Goal: Navigation & Orientation: Find specific page/section

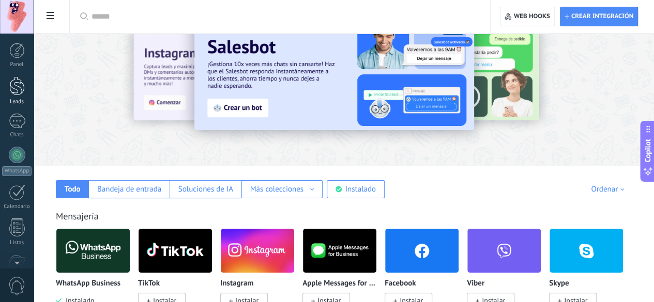
click at [19, 94] on div at bounding box center [16, 85] width 15 height 19
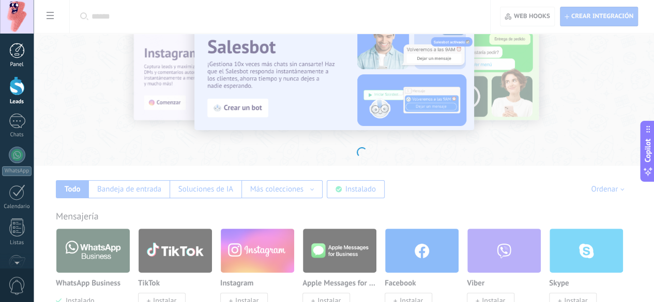
click at [20, 57] on div at bounding box center [16, 50] width 15 height 15
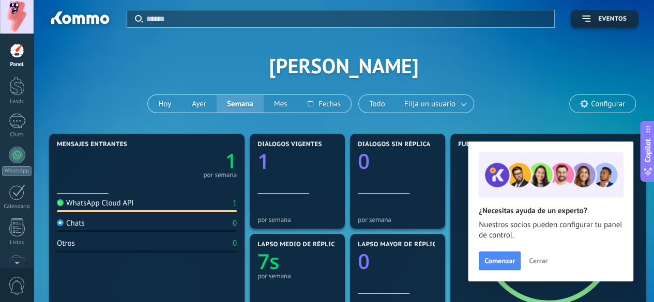
click at [535, 256] on button "Cerrar" at bounding box center [538, 260] width 28 height 15
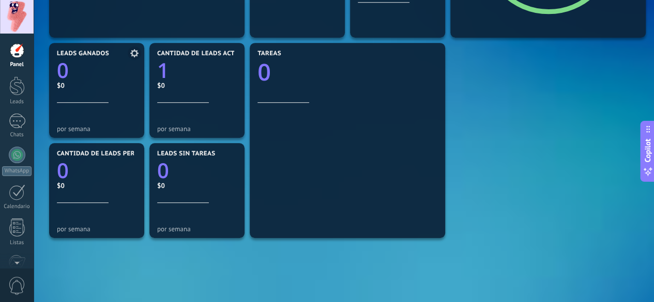
scroll to position [250, 0]
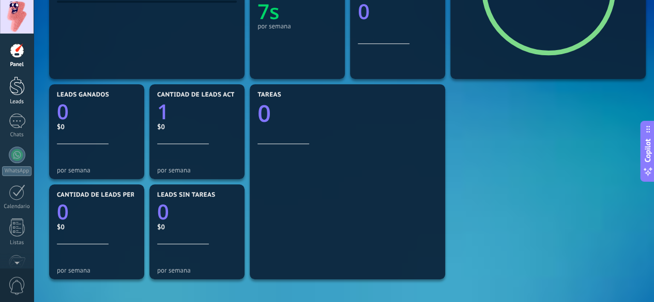
click at [9, 87] on div at bounding box center [16, 85] width 15 height 19
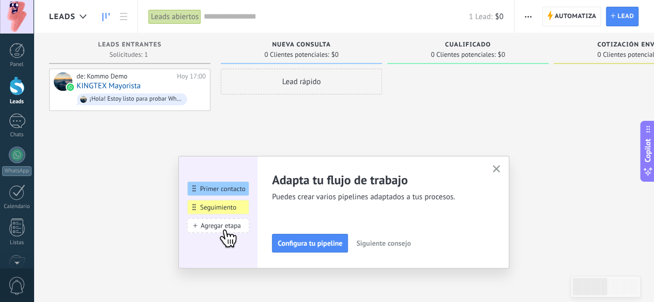
click at [503, 168] on button "button" at bounding box center [496, 170] width 13 height 14
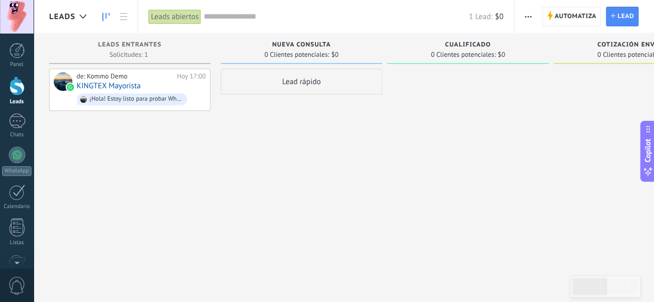
click at [284, 82] on div "Lead rápido" at bounding box center [301, 82] width 161 height 26
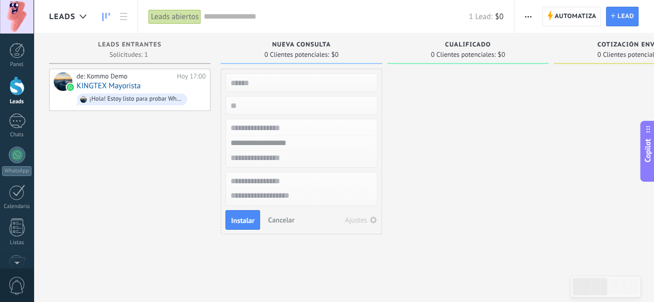
click at [429, 114] on div at bounding box center [467, 153] width 161 height 168
click at [287, 224] on button "Cancelar" at bounding box center [280, 219] width 35 height 15
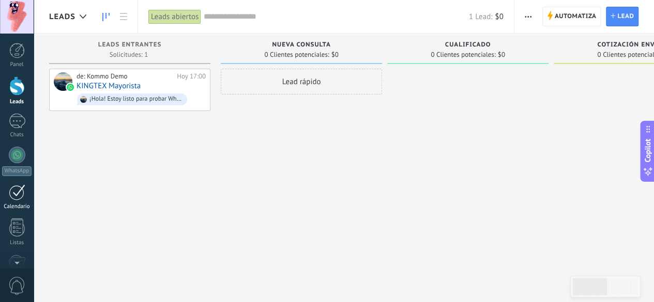
click at [9, 201] on link "Calendario" at bounding box center [17, 197] width 34 height 26
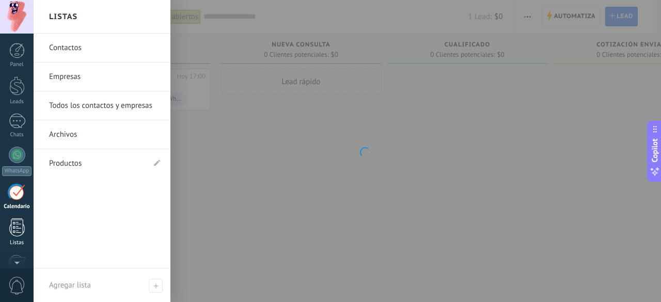
click at [17, 229] on div at bounding box center [16, 228] width 15 height 18
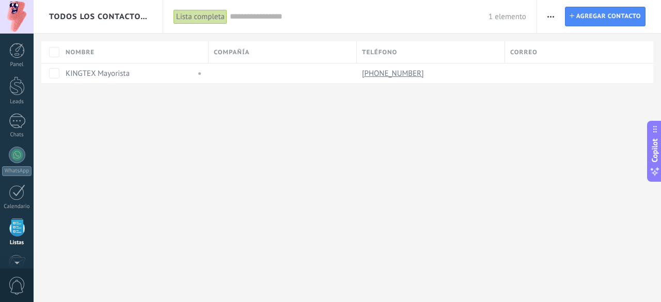
click at [15, 70] on div "Panel Leads 1 Chats WhatsApp Clientes" at bounding box center [17, 219] width 34 height 353
click at [17, 49] on div at bounding box center [16, 50] width 15 height 15
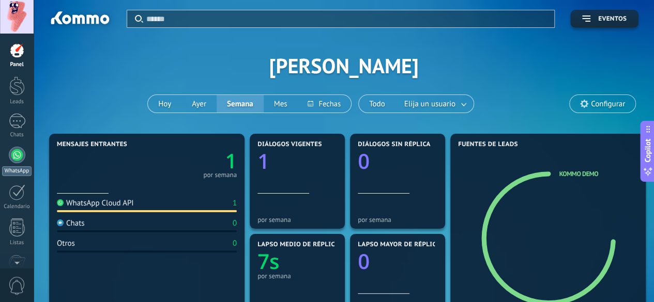
click at [18, 160] on div at bounding box center [17, 155] width 17 height 17
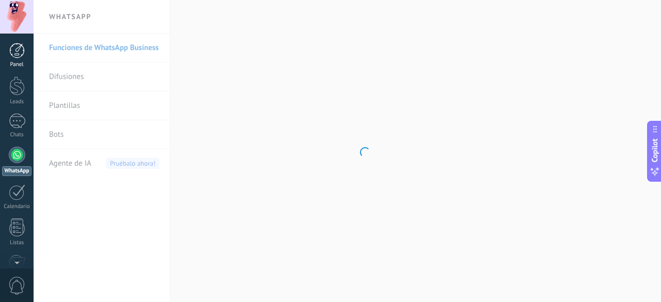
click at [12, 47] on div at bounding box center [16, 50] width 15 height 15
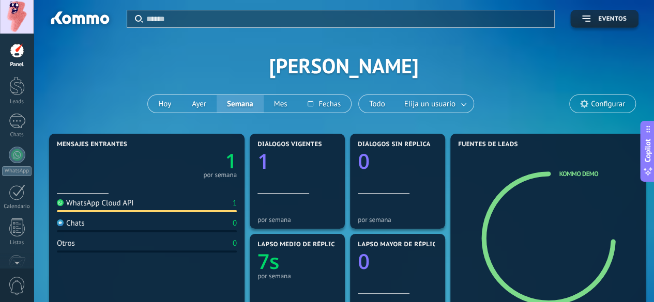
click at [307, 22] on input "text" at bounding box center [346, 18] width 401 height 11
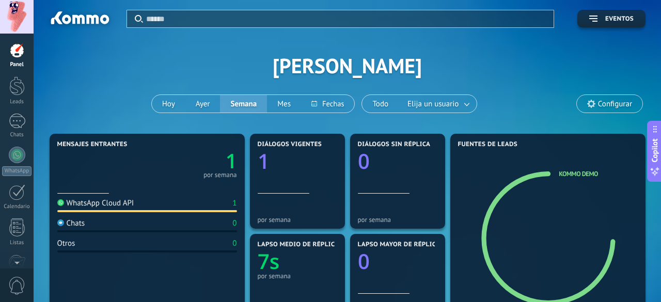
click at [307, 22] on input "text" at bounding box center [346, 18] width 401 height 11
click at [309, 25] on div at bounding box center [346, 18] width 401 height 17
click at [310, 26] on div at bounding box center [346, 18] width 401 height 17
click at [309, 32] on div at bounding box center [330, 151] width 661 height 302
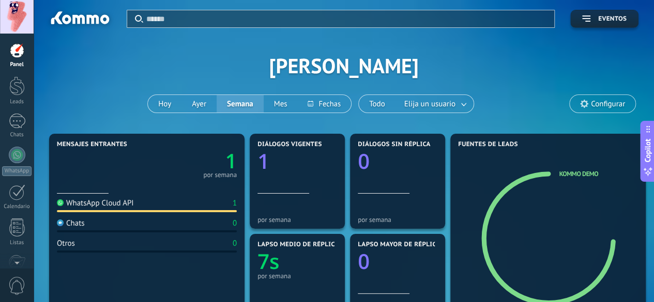
click at [309, 32] on div "Aplicar Eventos [PERSON_NAME][DATE] [DATE] Semana Mes Todo Elija un usuario Con…" at bounding box center [343, 65] width 589 height 131
